Goal: Task Accomplishment & Management: Use online tool/utility

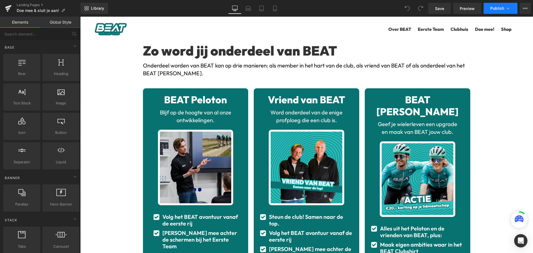
click at [507, 9] on icon at bounding box center [508, 9] width 6 height 6
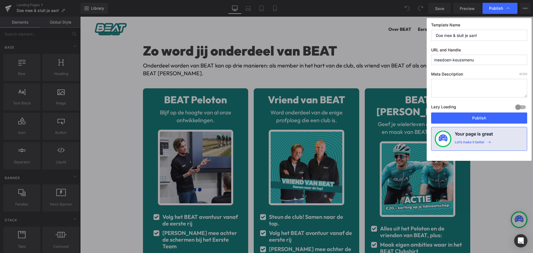
drag, startPoint x: 493, startPoint y: 61, endPoint x: 426, endPoint y: 58, distance: 66.7
click at [426, 58] on div "Publish Template Name Doe mee & sluit je aan! URL and Handle meedoen-keuzemenu …" at bounding box center [266, 126] width 533 height 253
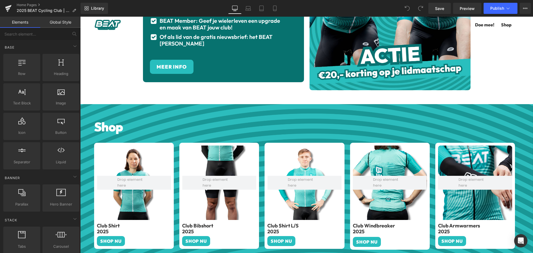
scroll to position [832, 0]
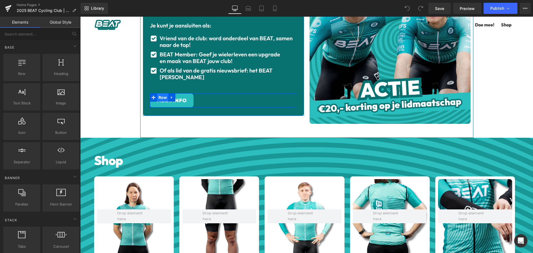
click at [157, 102] on span "Row" at bounding box center [162, 97] width 11 height 8
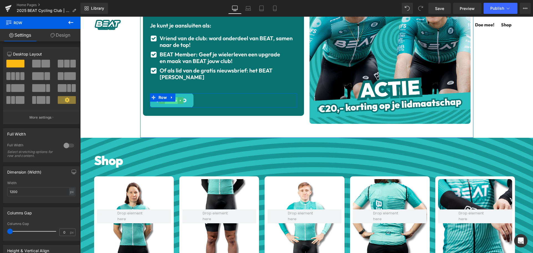
click at [172, 104] on span "Button" at bounding box center [171, 100] width 13 height 7
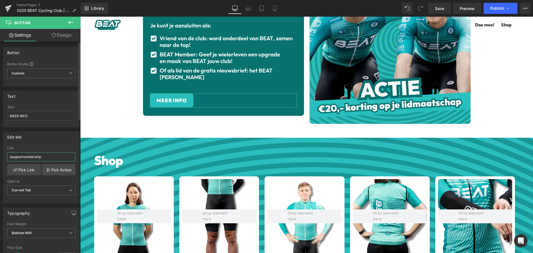
drag, startPoint x: 49, startPoint y: 155, endPoint x: 22, endPoint y: 153, distance: 26.1
click at [22, 153] on input "/pages/membership" at bounding box center [41, 156] width 68 height 9
paste input "edoen-keuzemenu"
type input "/pages/meedoen-keuzemenu"
click at [55, 139] on div "Edit link" at bounding box center [41, 137] width 76 height 11
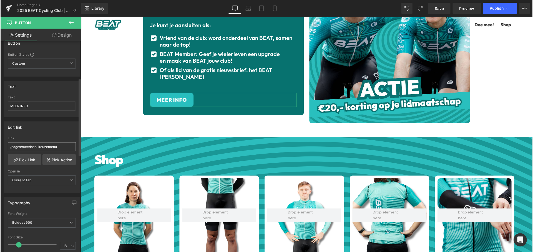
scroll to position [0, 0]
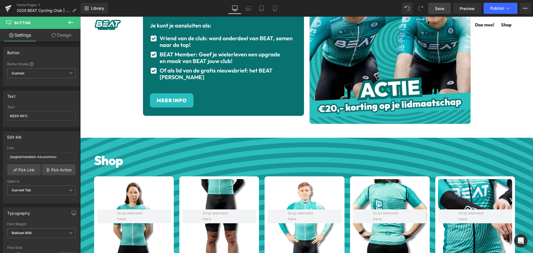
click at [444, 6] on span "Save" at bounding box center [439, 9] width 9 height 6
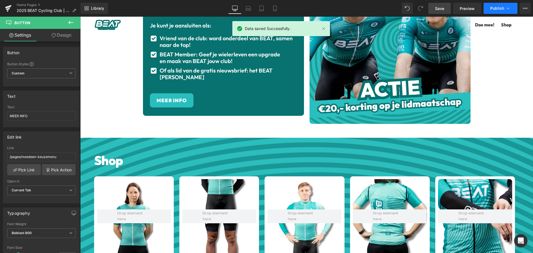
click at [501, 6] on span "Publish" at bounding box center [497, 8] width 14 height 4
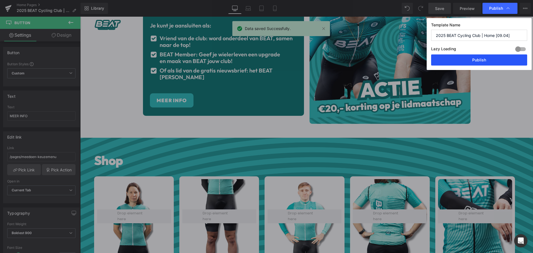
click at [483, 59] on button "Publish" at bounding box center [479, 59] width 96 height 11
